Goal: Task Accomplishment & Management: Complete application form

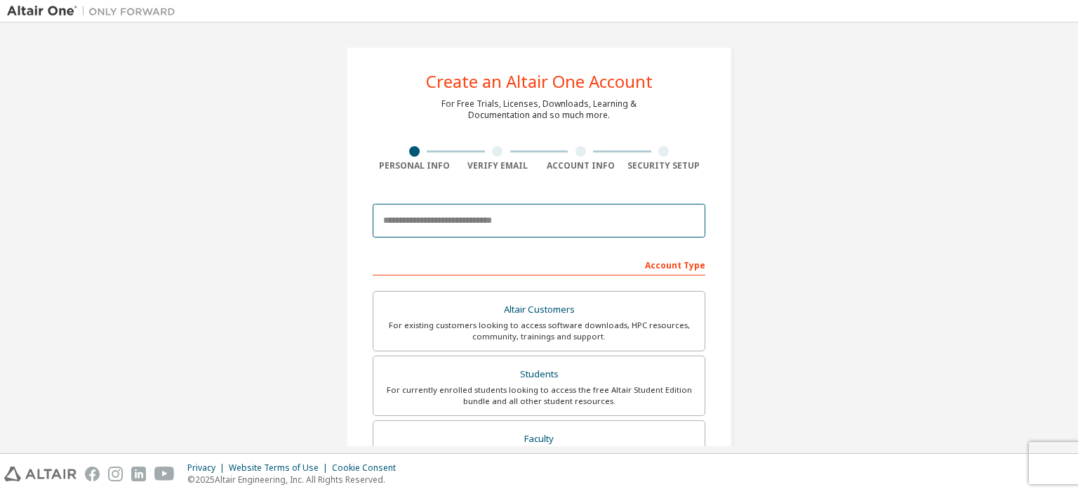
click at [435, 228] on input "email" at bounding box center [539, 221] width 333 height 34
type input "**********"
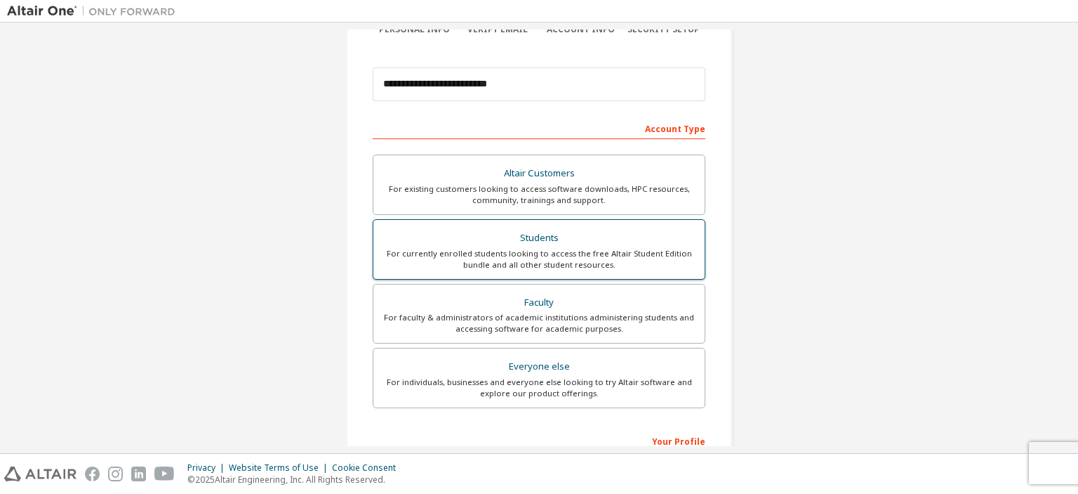
click at [531, 241] on div "Students" at bounding box center [539, 238] width 315 height 20
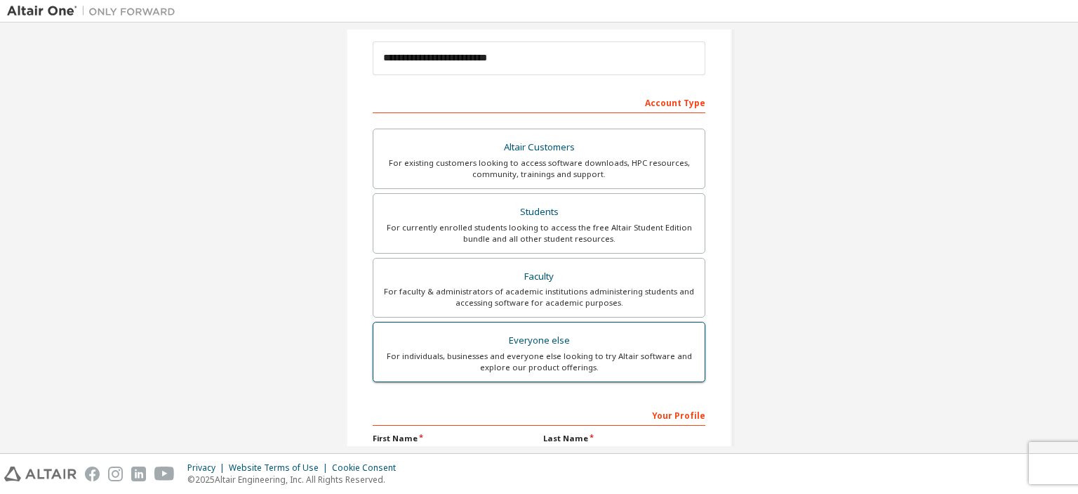
scroll to position [284, 0]
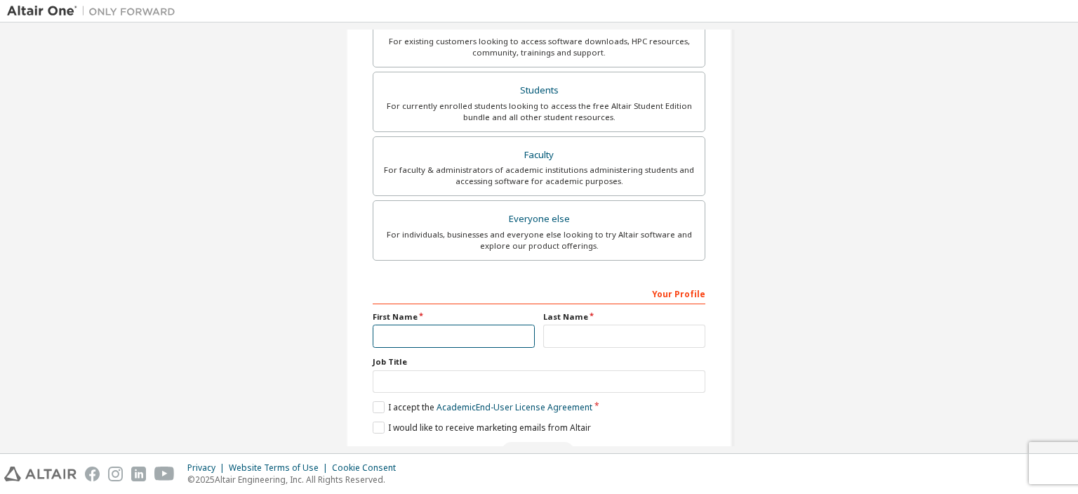
click at [430, 332] on input "text" at bounding box center [454, 335] width 162 height 23
type input "*******"
click at [576, 336] on input "text" at bounding box center [624, 335] width 162 height 23
type input "*****"
click at [415, 376] on input "text" at bounding box center [539, 381] width 333 height 23
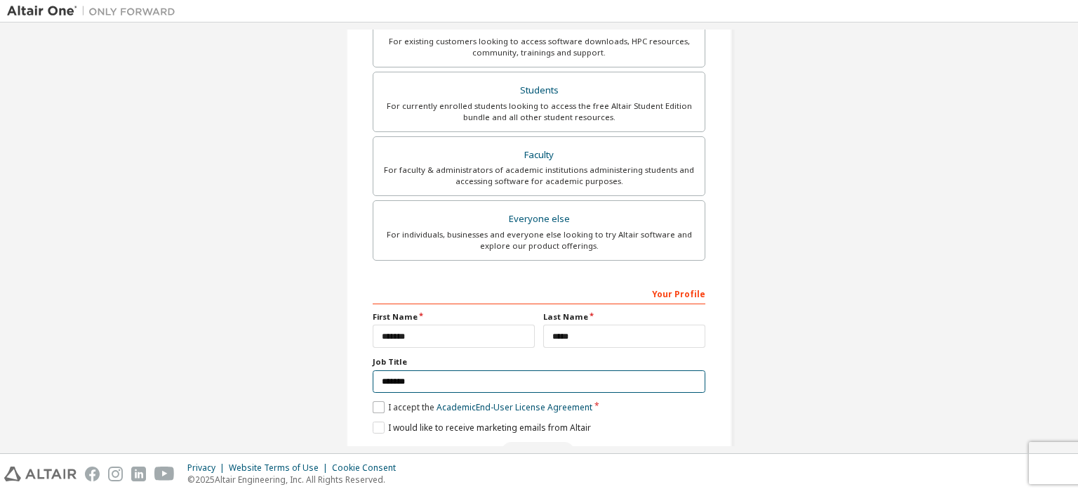
type input "*******"
click at [375, 404] on label "I accept the Academic End-User License Agreement" at bounding box center [483, 407] width 220 height 12
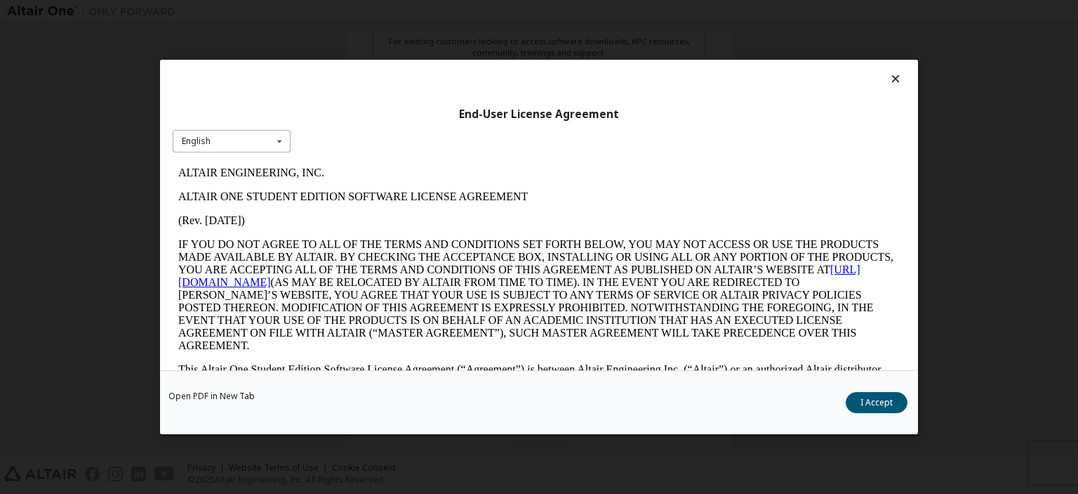
scroll to position [0, 0]
click at [868, 397] on button "I Accept" at bounding box center [877, 402] width 62 height 21
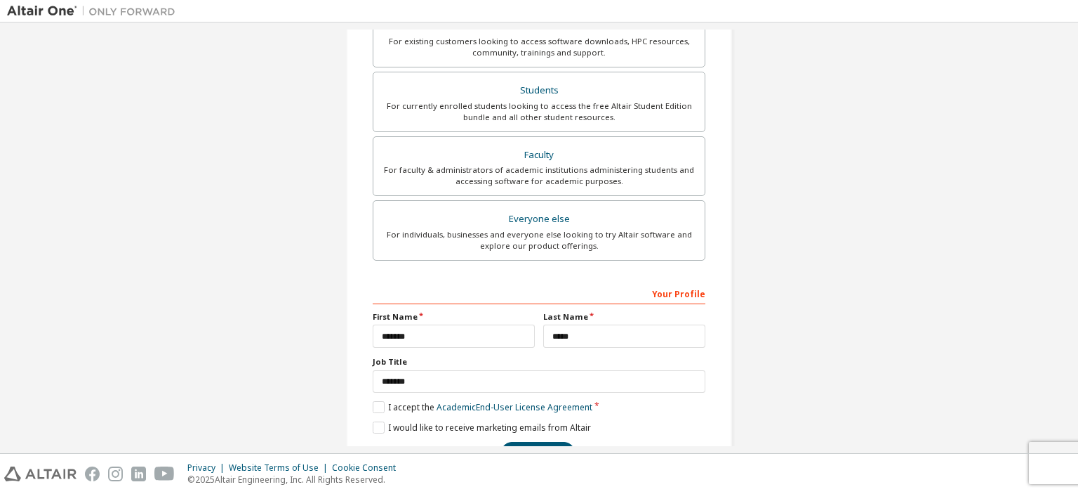
scroll to position [324, 0]
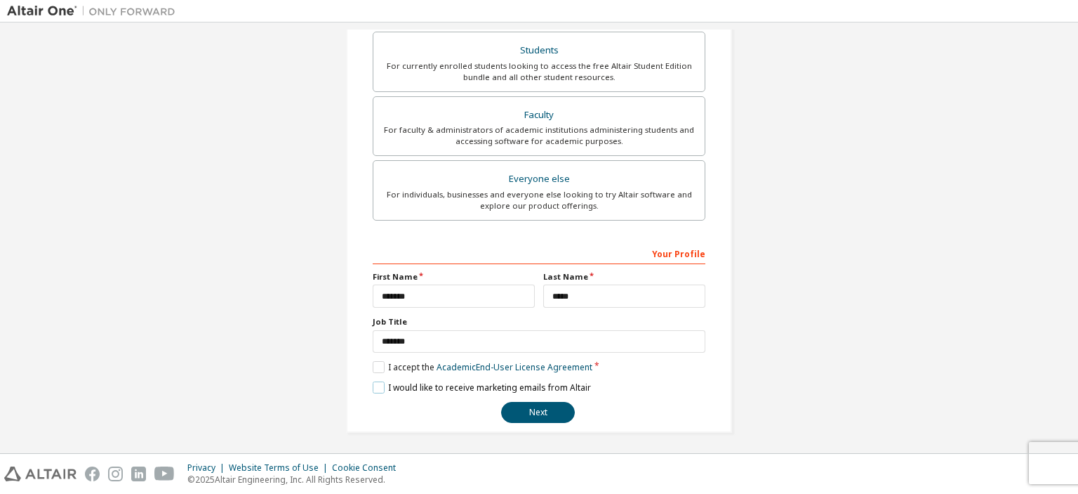
click at [373, 383] on label "I would like to receive marketing emails from Altair" at bounding box center [482, 387] width 218 height 12
click at [552, 413] on button "Next" at bounding box center [538, 412] width 74 height 21
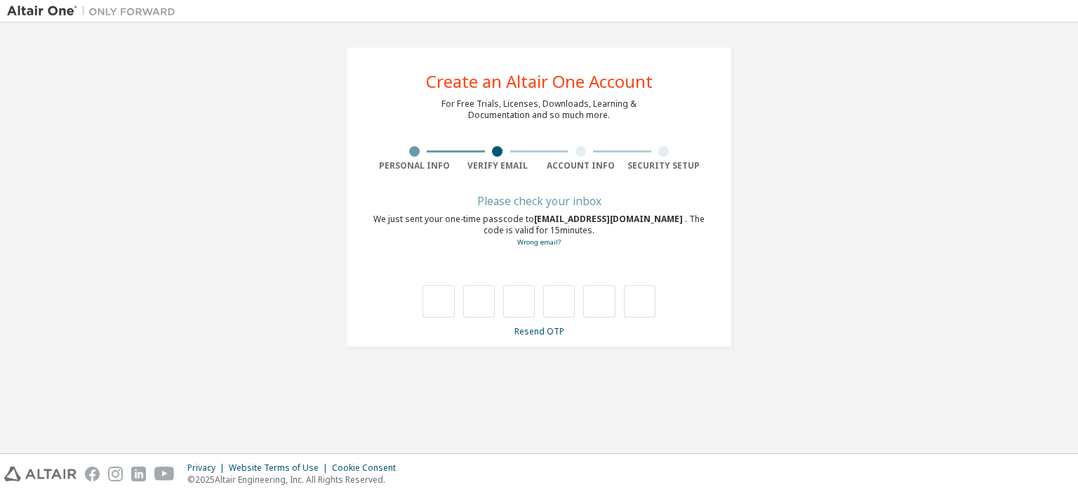
scroll to position [0, 0]
type input "*"
click at [440, 294] on input "*" at bounding box center [439, 301] width 32 height 32
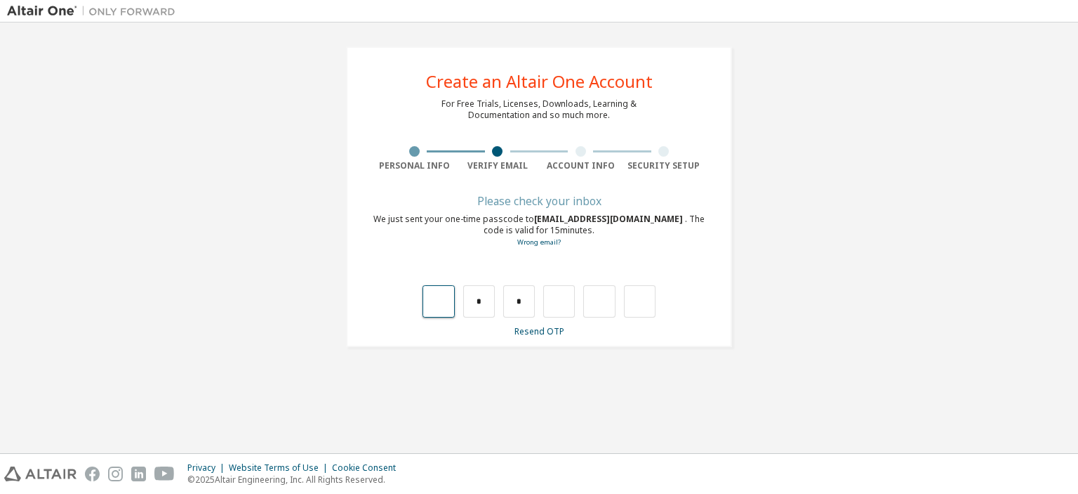
type input "*"
click at [564, 301] on input "text" at bounding box center [559, 301] width 32 height 32
type input "*"
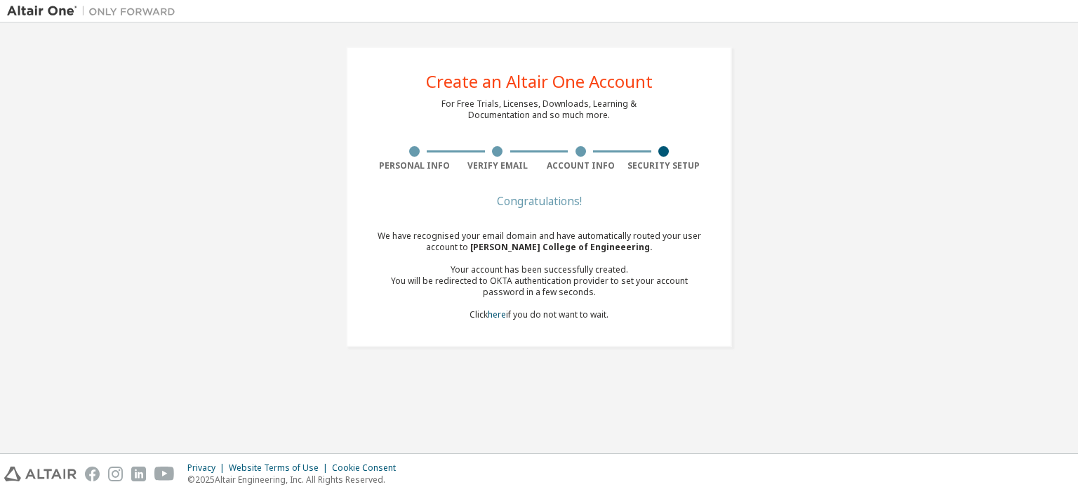
click at [701, 286] on div "You will be redirected to OKTA authentication provider to set your account pass…" at bounding box center [539, 286] width 333 height 22
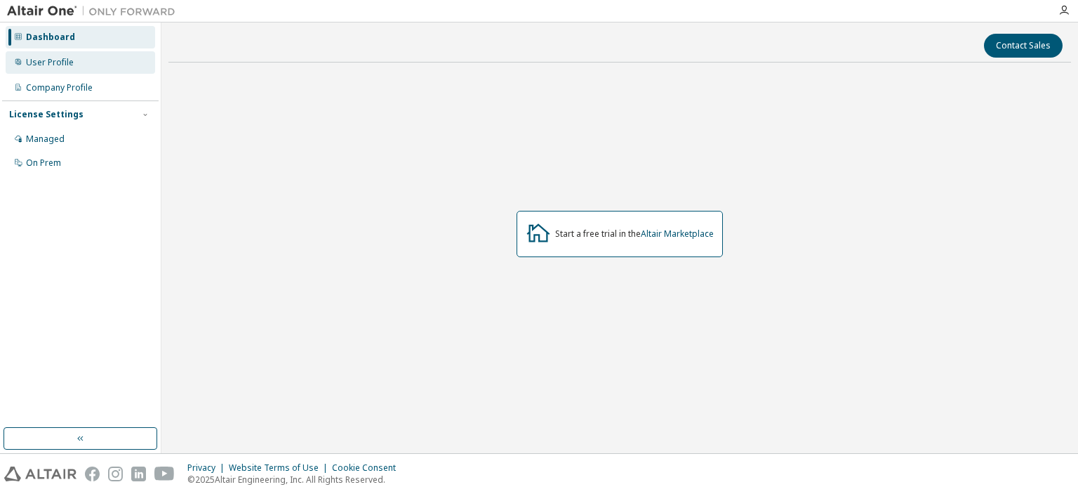
click at [53, 64] on div "User Profile" at bounding box center [50, 62] width 48 height 11
